Goal: Information Seeking & Learning: Learn about a topic

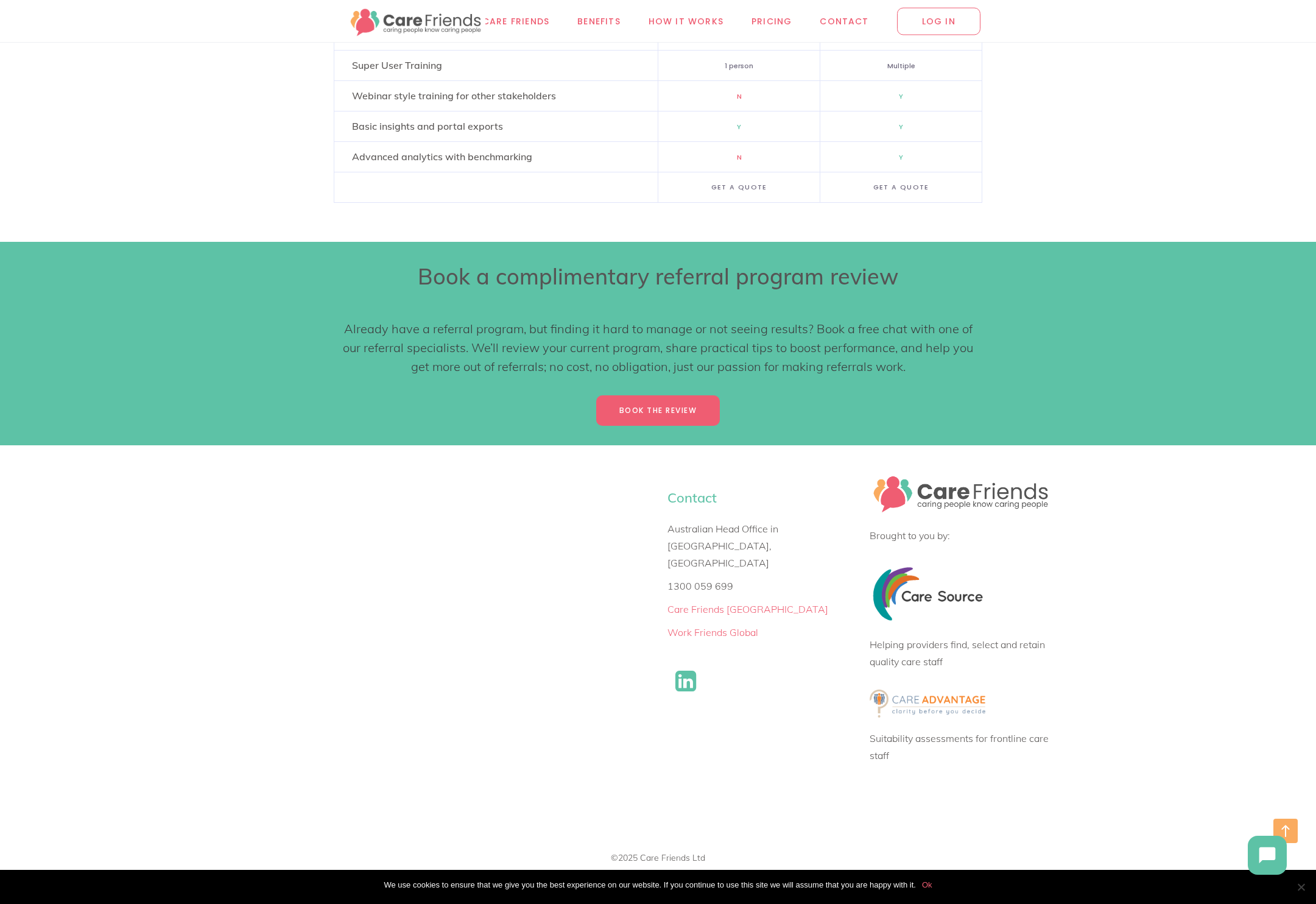
scroll to position [7268, 0]
click at [966, 702] on img at bounding box center [928, 703] width 116 height 28
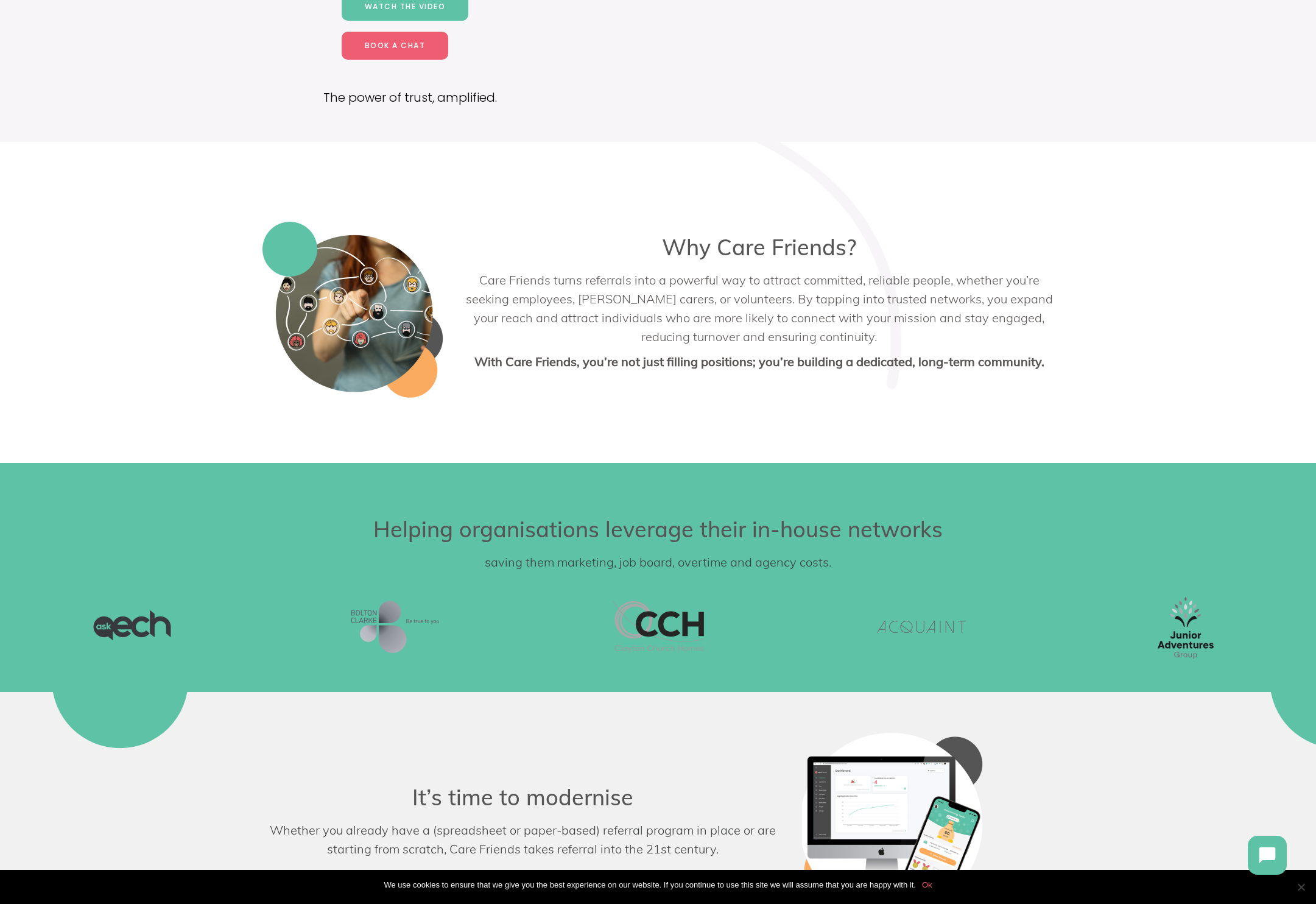
scroll to position [340, 0]
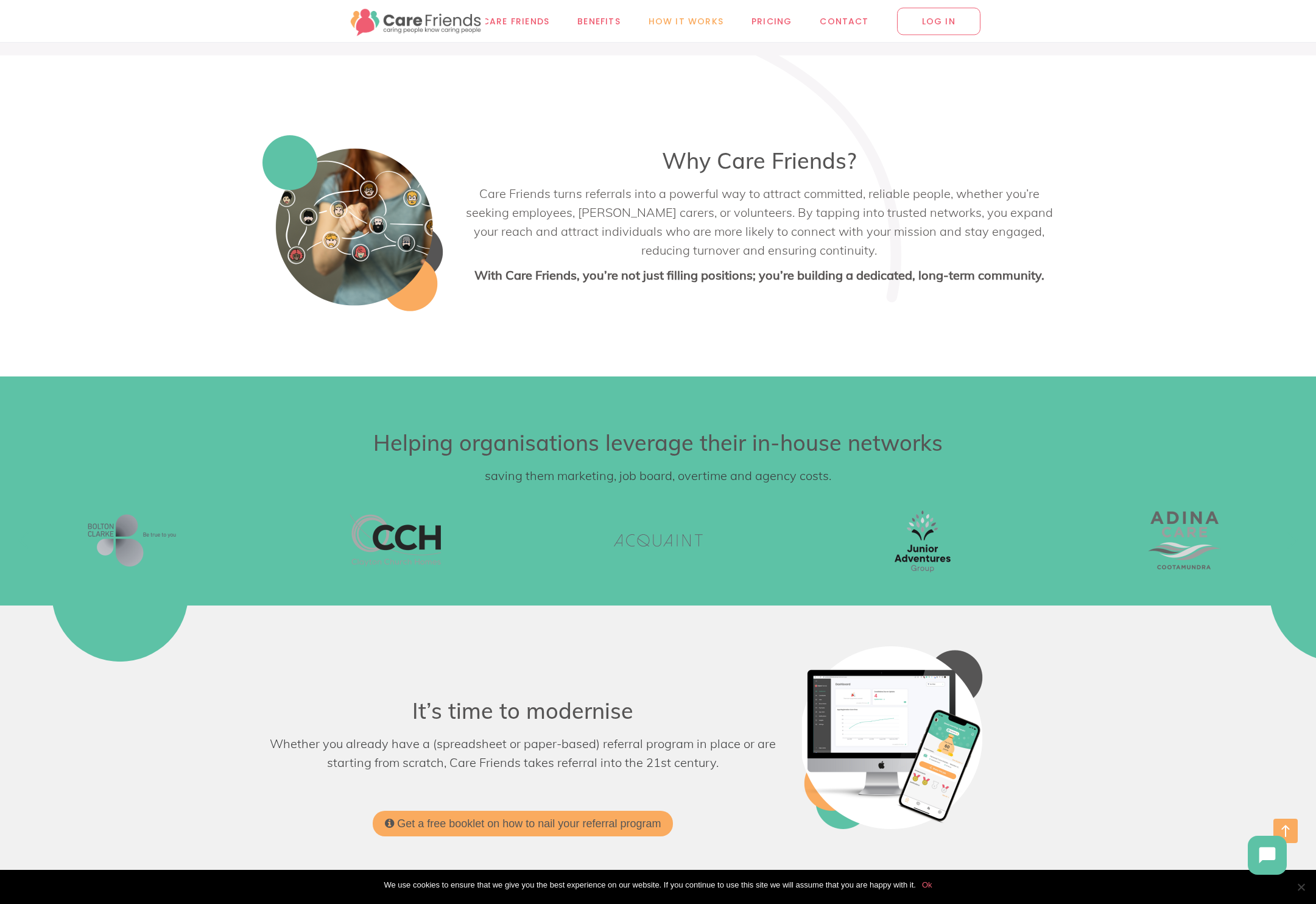
click at [661, 25] on span "How it works" at bounding box center [686, 20] width 75 height 14
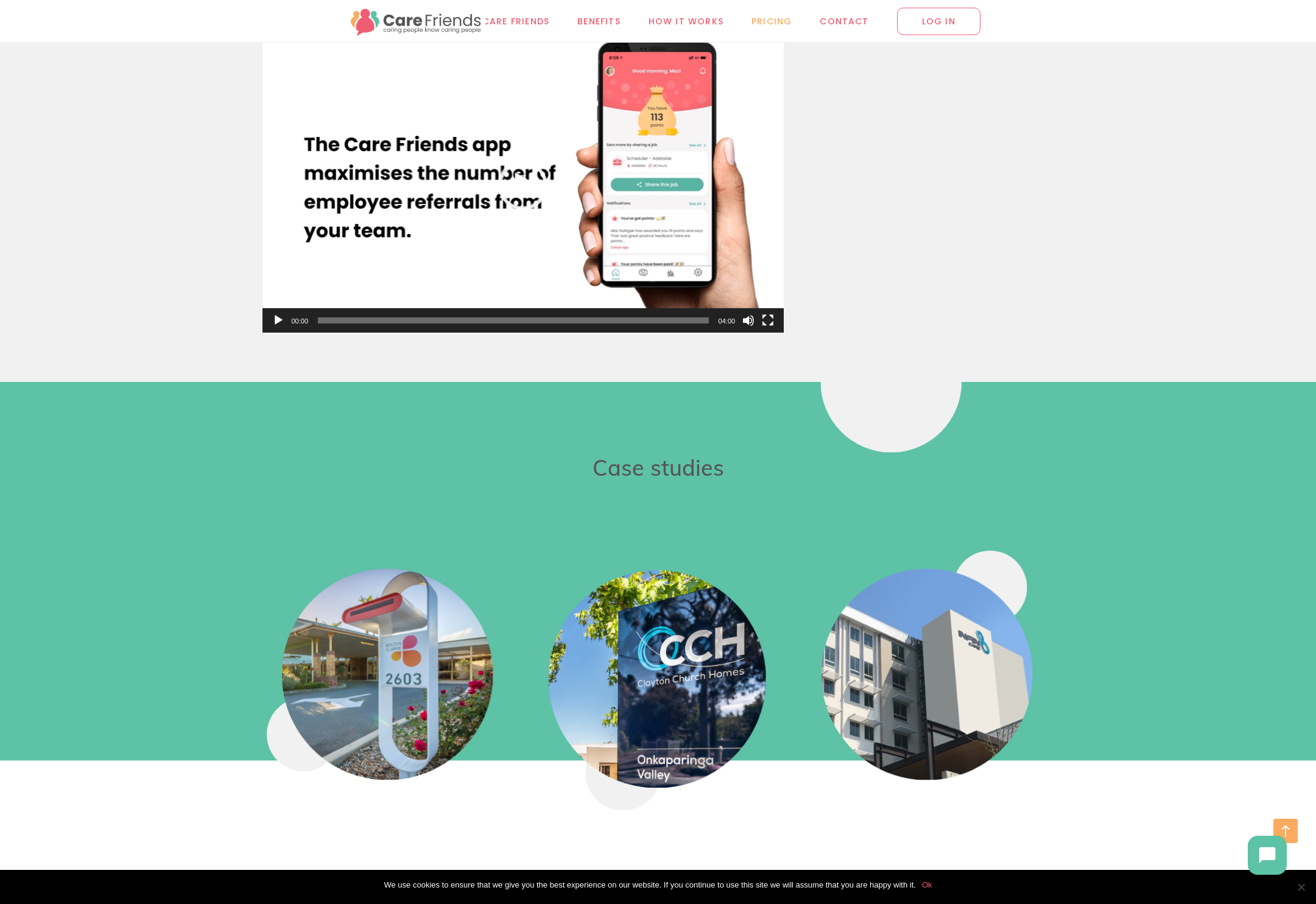
click at [741, 22] on link "Pricing" at bounding box center [772, 21] width 68 height 42
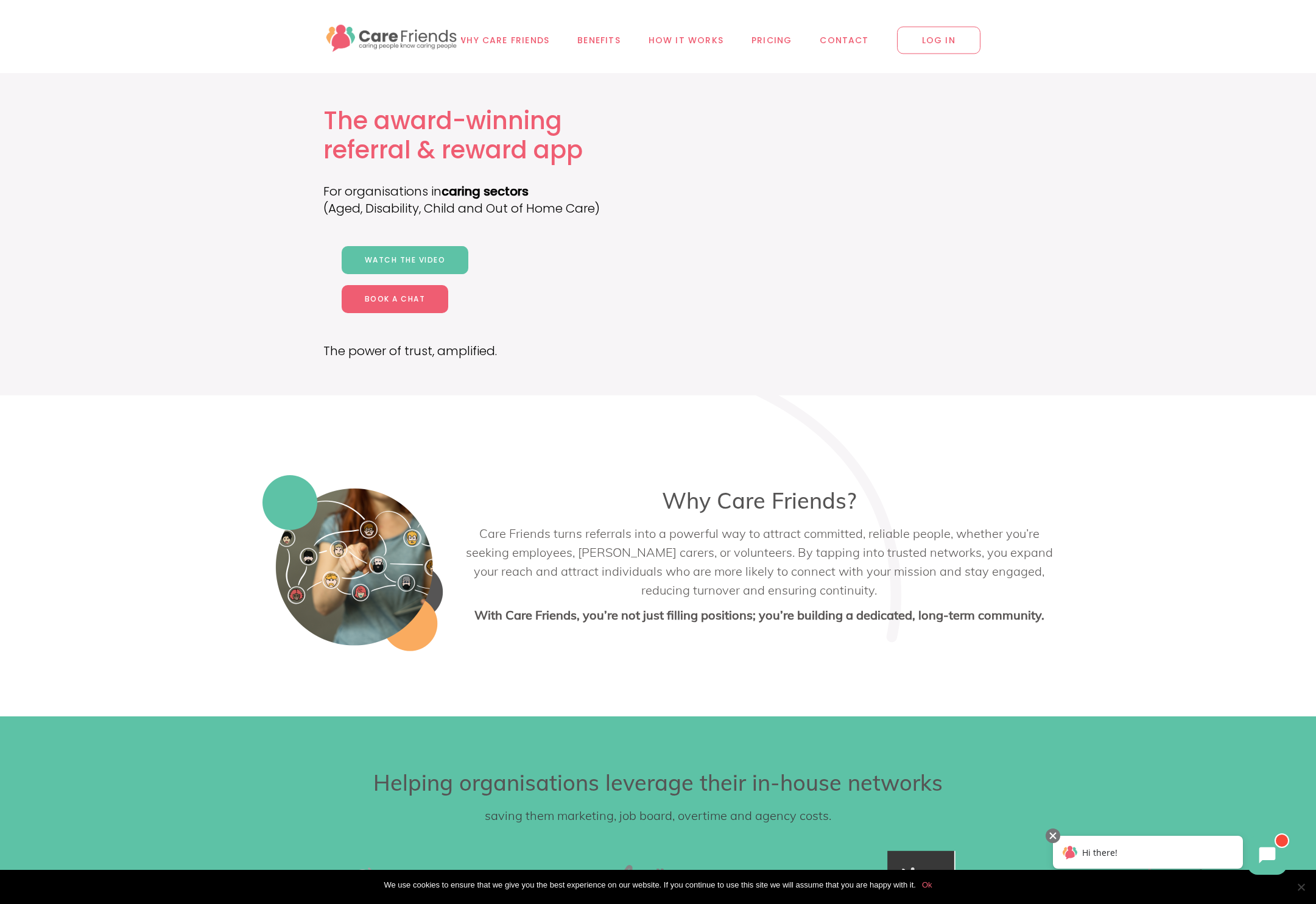
drag, startPoint x: 808, startPoint y: 244, endPoint x: 882, endPoint y: 238, distance: 74.2
click at [882, 238] on video at bounding box center [840, 231] width 251 height 274
click at [214, 182] on div "The award-winning referral & reward app For organisations in caring sectors (Ag…" at bounding box center [658, 234] width 1316 height 322
click at [860, 45] on span "Contact" at bounding box center [844, 40] width 49 height 14
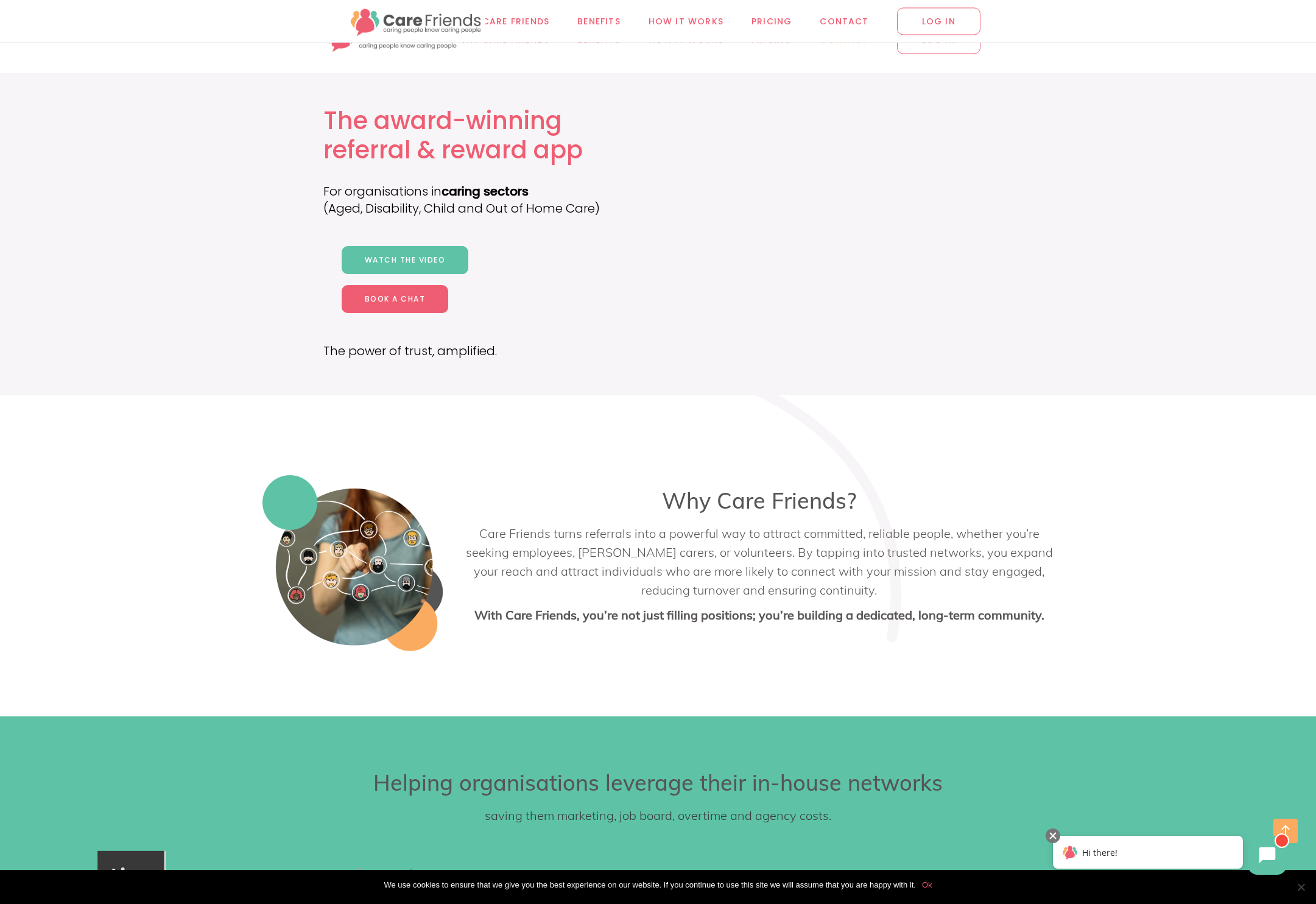
scroll to position [7268, 0]
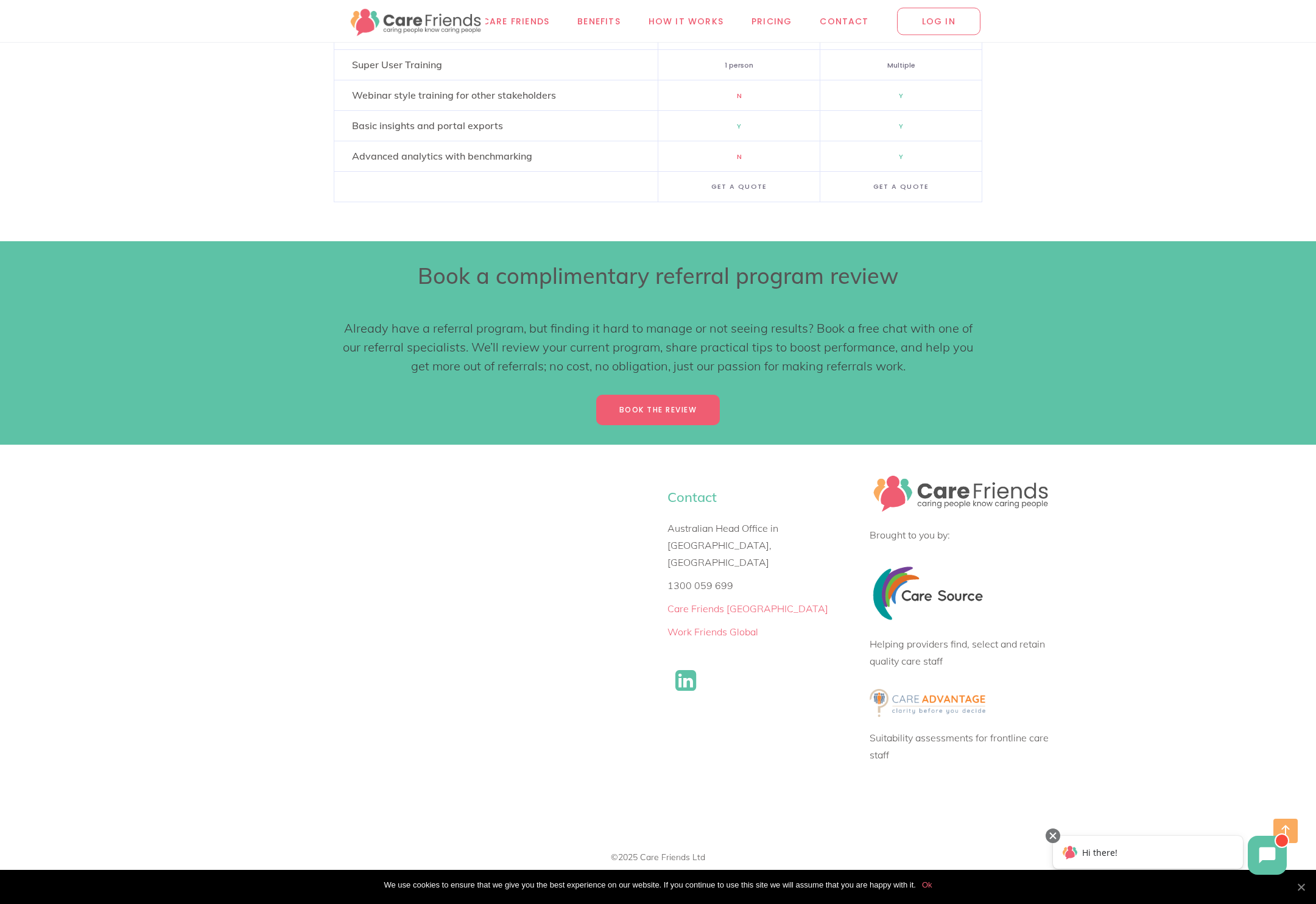
click at [1302, 888] on span "Cookie Notice" at bounding box center [1300, 886] width 12 height 12
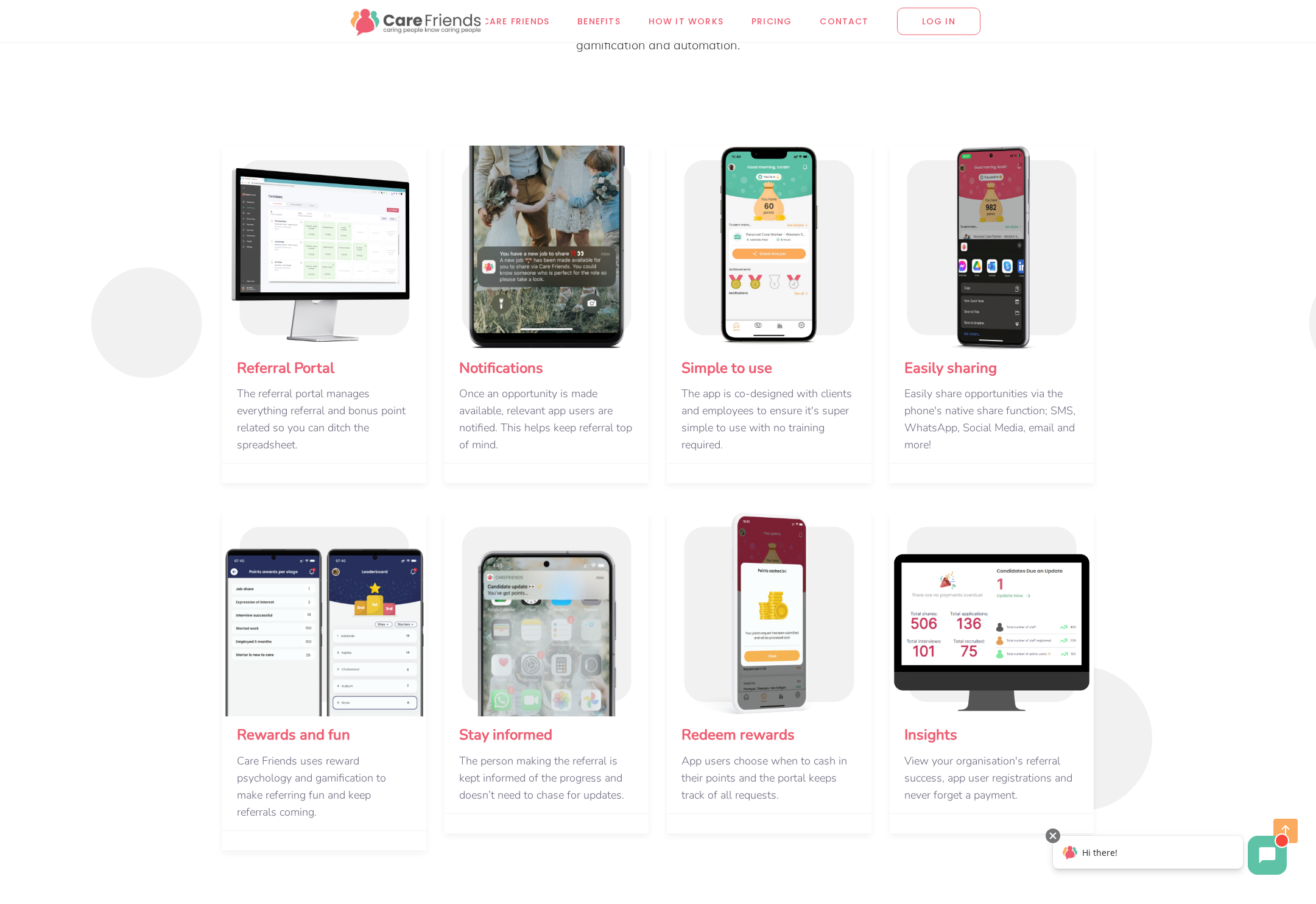
scroll to position [1102, 0]
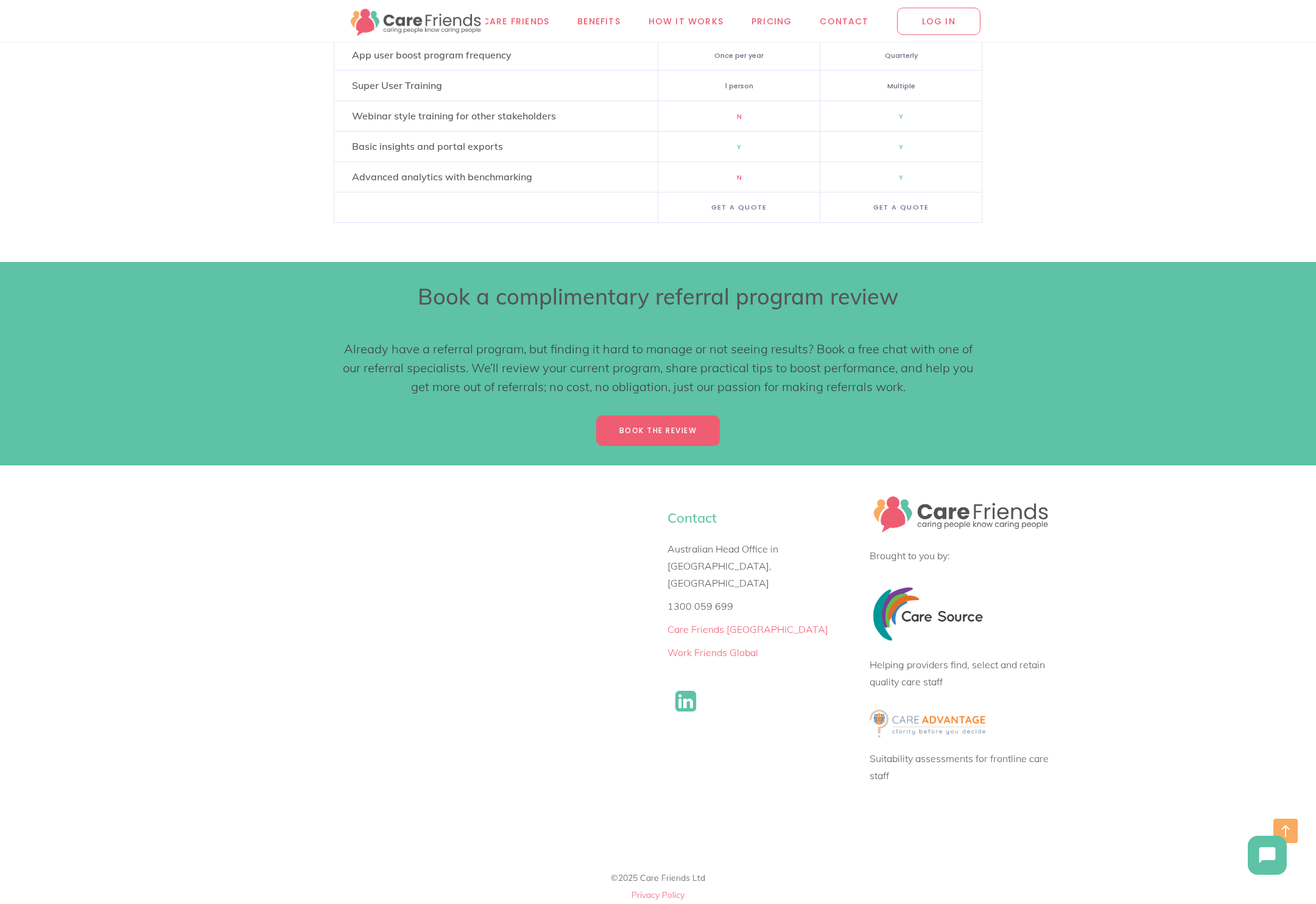
scroll to position [7268, 0]
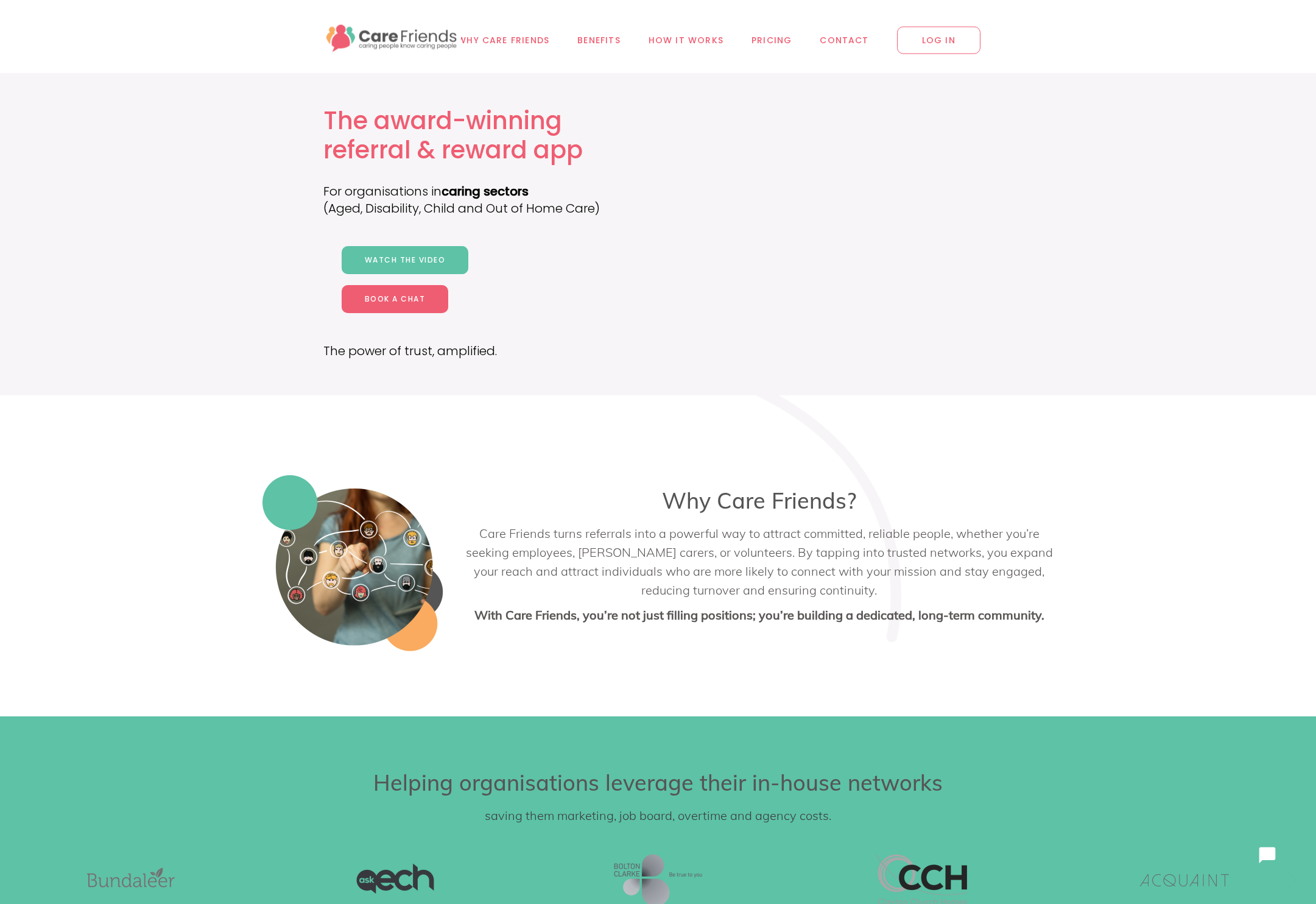
click at [279, 139] on div "The award-winning referral & reward app For organisations in caring sectors (Ag…" at bounding box center [658, 234] width 810 height 322
